Goal: Find specific page/section: Find specific page/section

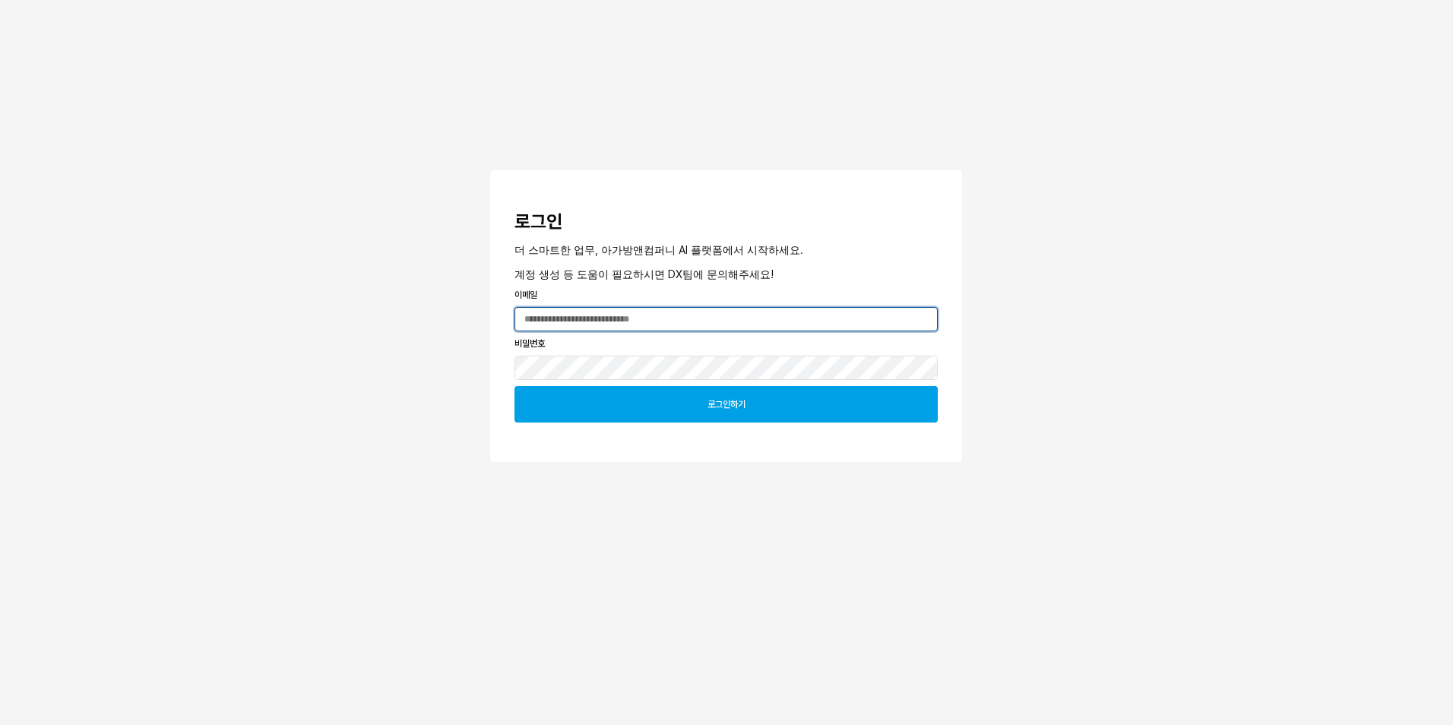
type input "**********"
click at [706, 410] on div "로그인하기" at bounding box center [726, 404] width 410 height 35
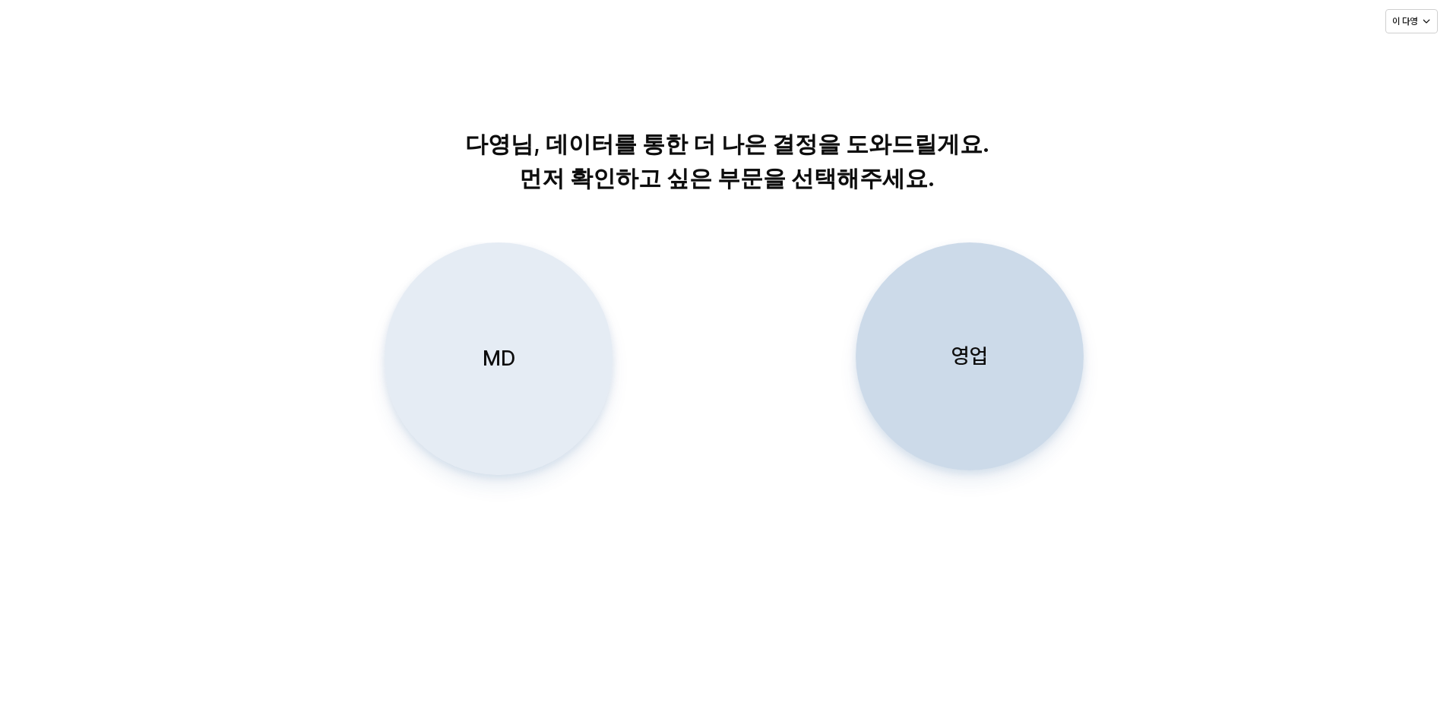
click at [502, 355] on p "MD" at bounding box center [499, 358] width 33 height 28
